Goal: Check status

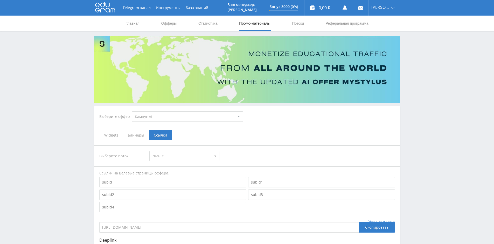
select select "340"
click at [207, 24] on link "Статистика" at bounding box center [208, 24] width 20 height 16
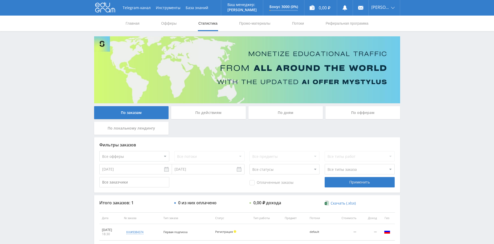
scroll to position [34, 0]
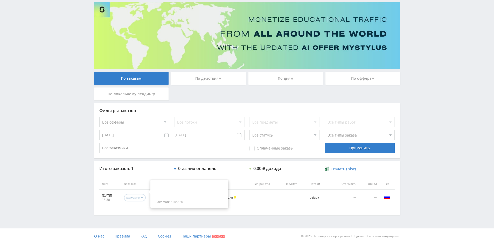
click at [139, 198] on div "kai#9384374" at bounding box center [134, 198] width 17 height 4
click at [270, 200] on td at bounding box center [266, 198] width 31 height 16
click at [209, 78] on div "По действиям" at bounding box center [208, 78] width 75 height 13
click at [0, 0] on input "По действиям" at bounding box center [0, 0] width 0 height 0
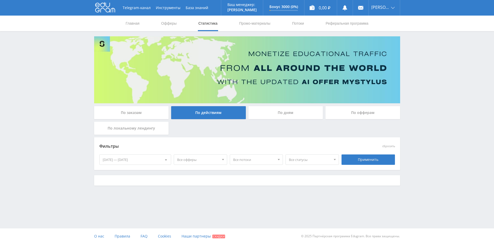
scroll to position [0, 0]
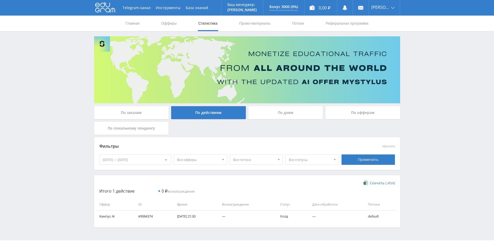
click at [280, 116] on div "По дням" at bounding box center [286, 112] width 75 height 13
click at [0, 0] on input "По дням" at bounding box center [0, 0] width 0 height 0
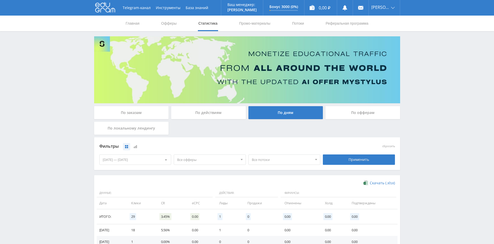
click at [349, 115] on div "По офферам" at bounding box center [363, 112] width 75 height 13
click at [0, 0] on input "По офферам" at bounding box center [0, 0] width 0 height 0
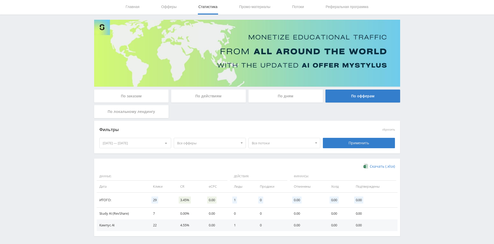
scroll to position [37, 0]
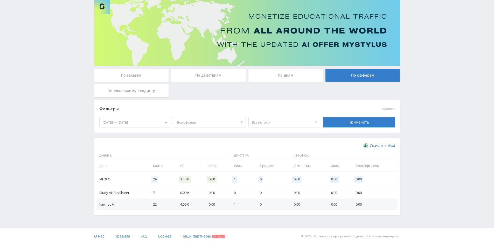
click at [197, 76] on div "По действиям" at bounding box center [208, 75] width 75 height 13
click at [0, 0] on input "По действиям" at bounding box center [0, 0] width 0 height 0
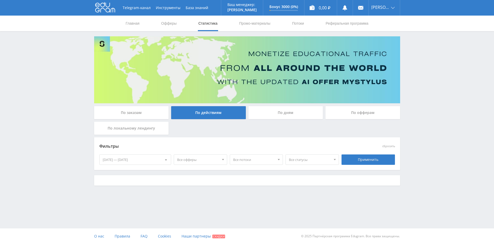
scroll to position [0, 0]
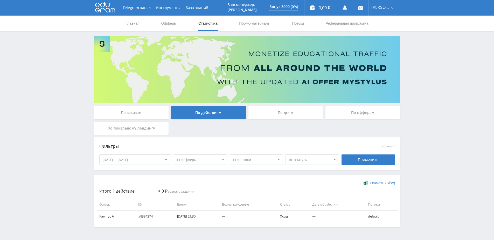
click at [148, 105] on div "По заказам По действиям По дням По офферам По локальному лендингу Фильтры сброс…" at bounding box center [247, 131] width 311 height 191
click at [148, 111] on div "По заказам" at bounding box center [131, 112] width 75 height 13
click at [0, 0] on input "По заказам" at bounding box center [0, 0] width 0 height 0
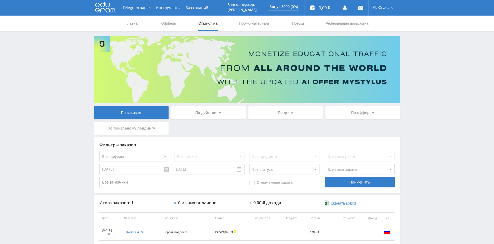
scroll to position [26, 0]
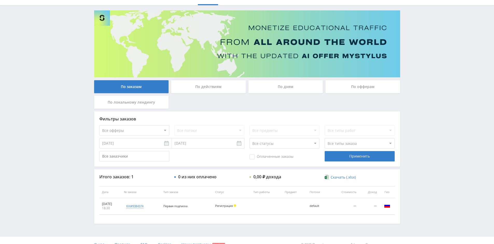
click at [141, 104] on div "По локальному лендингу" at bounding box center [131, 102] width 75 height 13
click at [0, 0] on input "По локальному лендингу" at bounding box center [0, 0] width 0 height 0
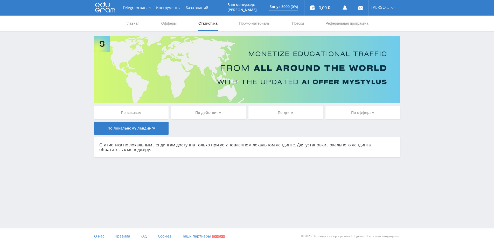
scroll to position [0, 0]
click at [134, 121] on div "По заказам" at bounding box center [133, 114] width 77 height 16
click at [134, 114] on div "По заказам" at bounding box center [133, 112] width 75 height 13
click at [0, 0] on input "По заказам" at bounding box center [0, 0] width 0 height 0
